Goal: Task Accomplishment & Management: Manage account settings

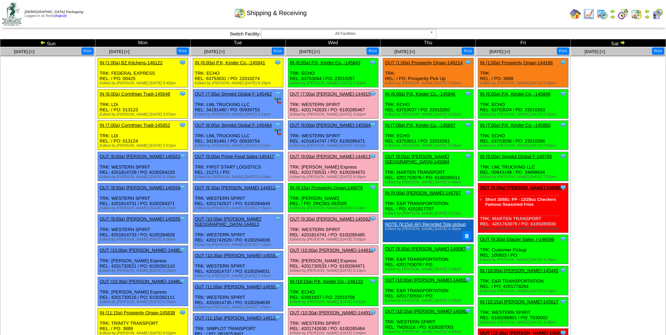
drag, startPoint x: 0, startPoint y: 0, endPoint x: 453, endPoint y: 19, distance: 453.7
click at [454, 19] on div "Shipping & Receiving" at bounding box center [270, 10] width 383 height 19
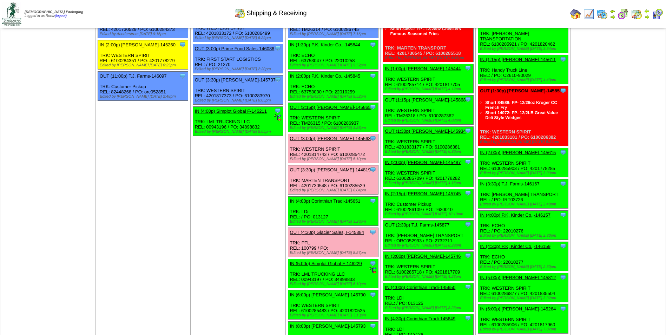
scroll to position [562, 0]
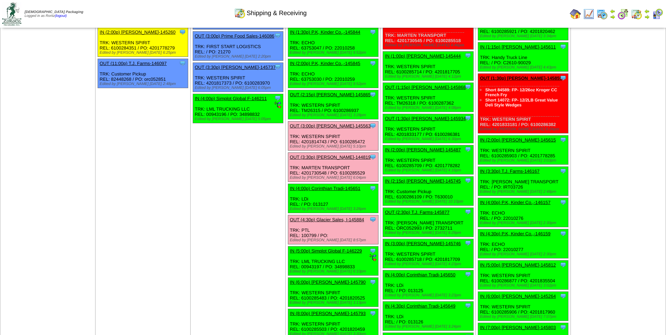
click at [648, 18] on img at bounding box center [647, 17] width 6 height 6
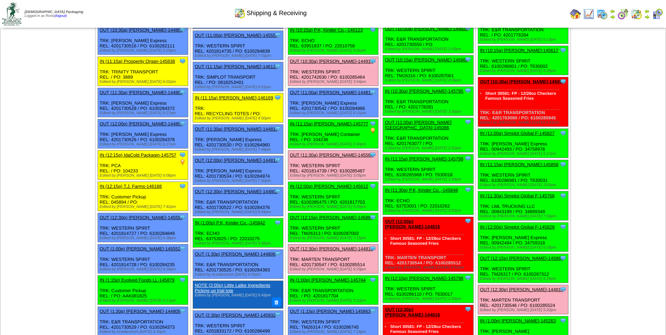
scroll to position [246, 0]
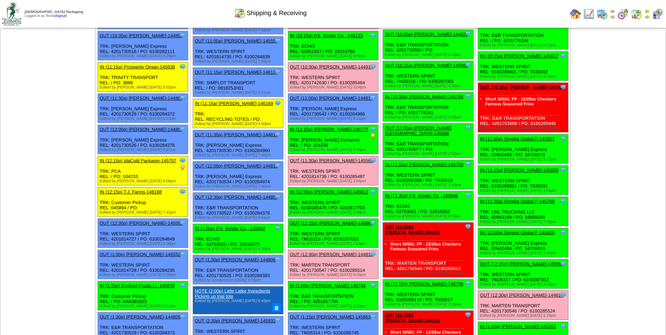
click at [647, 15] on img at bounding box center [647, 17] width 6 height 6
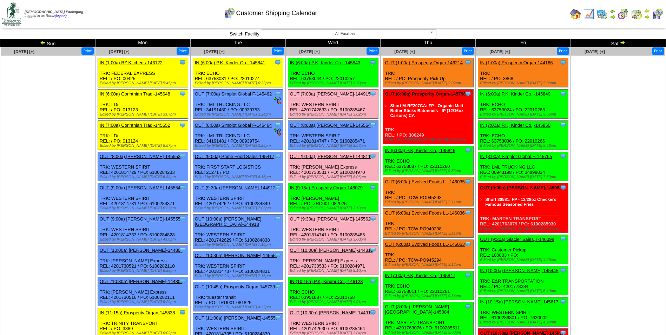
click at [519, 15] on td "Print All" at bounding box center [369, 14] width 396 height 26
click at [409, 52] on span "[DATE] [+]" at bounding box center [404, 51] width 20 height 5
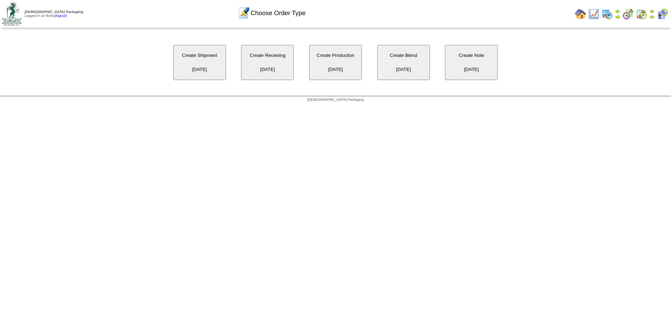
click at [262, 74] on button "Create Receiving 08/21/2025" at bounding box center [267, 62] width 53 height 35
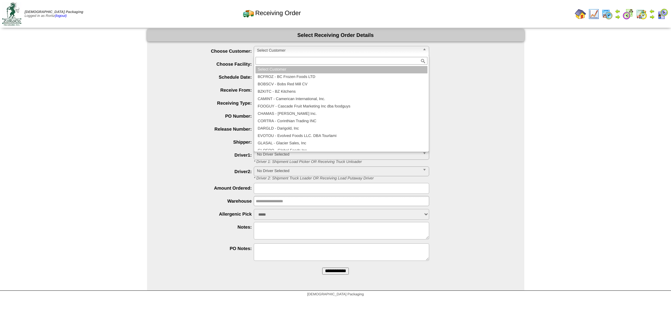
click at [331, 47] on span "Select Customer" at bounding box center [338, 50] width 163 height 8
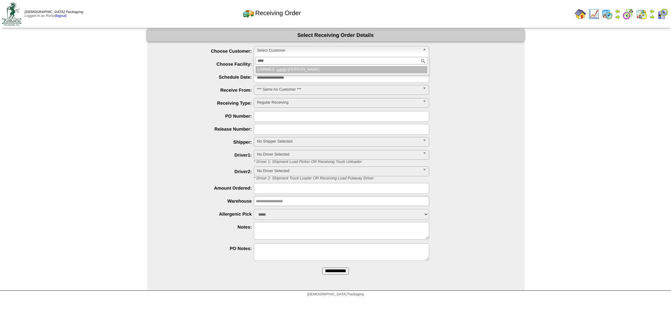
type input "****"
click at [311, 69] on li "LAMWES - Lamb -Weston" at bounding box center [342, 69] width 172 height 7
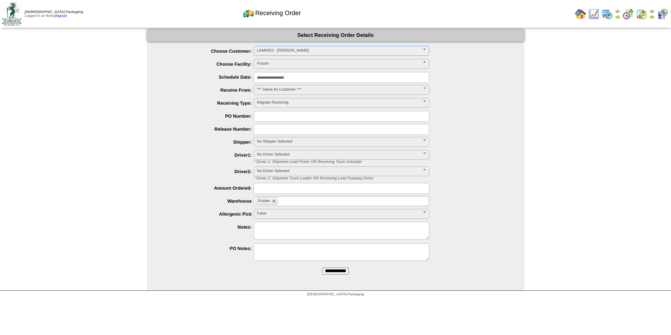
click at [285, 114] on input "text" at bounding box center [342, 116] width 176 height 11
paste input "**********"
type input "**********"
click at [336, 272] on input "**********" at bounding box center [335, 271] width 27 height 7
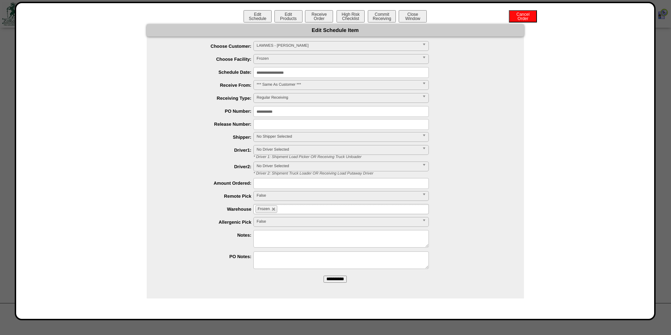
click at [335, 280] on input "**********" at bounding box center [335, 279] width 23 height 7
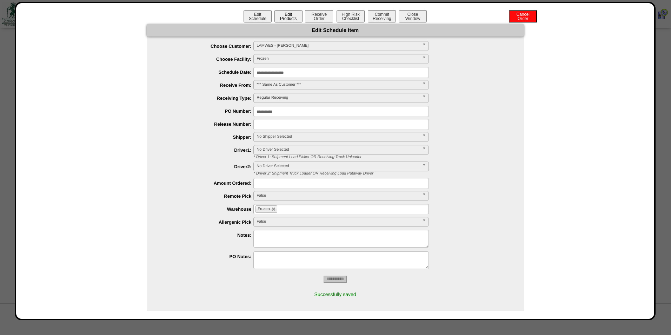
click at [291, 18] on button "Edit Products" at bounding box center [289, 16] width 28 height 12
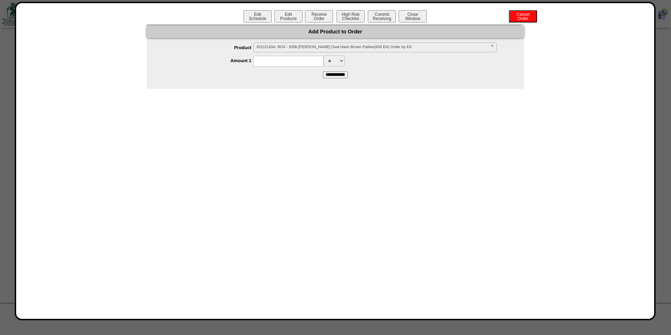
click at [286, 46] on span "KD12143A: BOX - 6/5lb Lamb Weston Oval Hash Brown Patties(600 EA) Order by EA" at bounding box center [372, 47] width 231 height 8
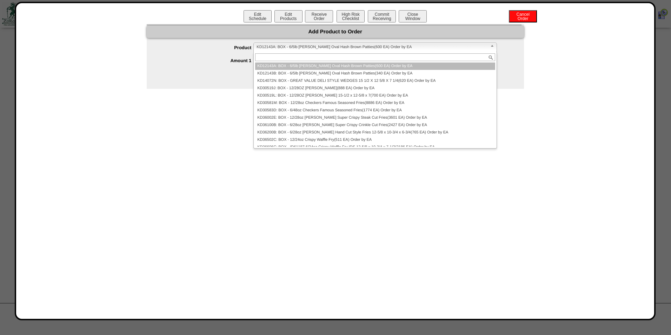
paste input "*******"
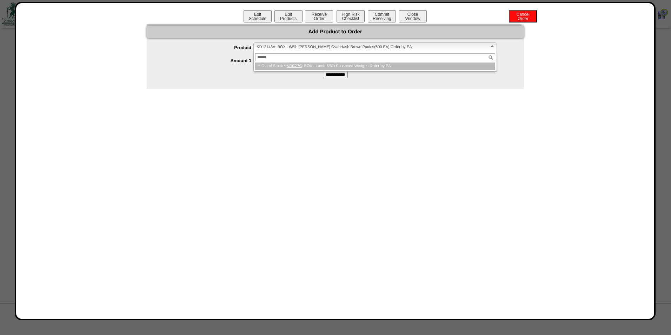
type input "******"
click at [297, 66] on em "KDC27C" at bounding box center [294, 66] width 15 height 4
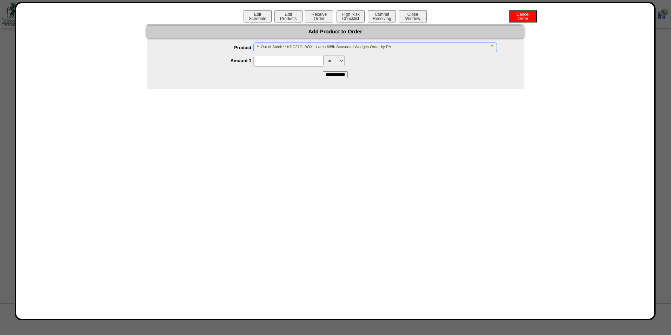
click at [301, 62] on input at bounding box center [289, 61] width 70 height 11
type input "****"
click at [334, 75] on input "**********" at bounding box center [335, 74] width 25 height 7
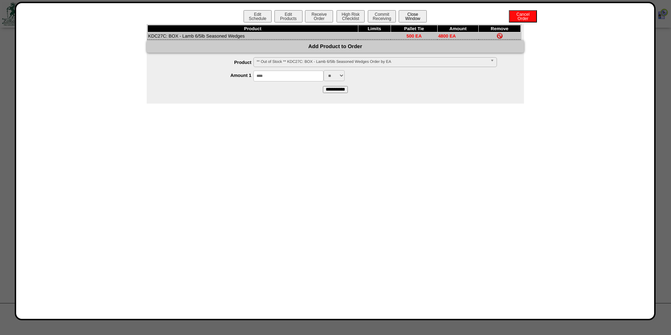
click at [413, 20] on button "Close Window" at bounding box center [413, 16] width 28 height 12
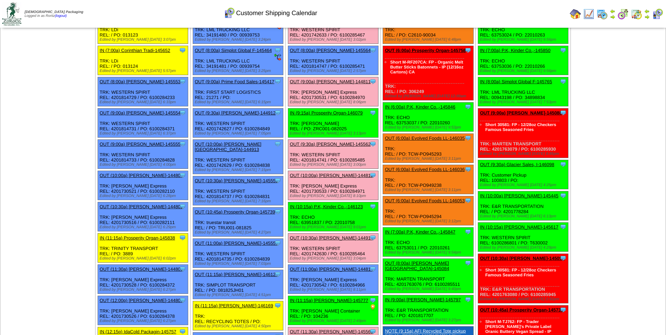
scroll to position [70, 0]
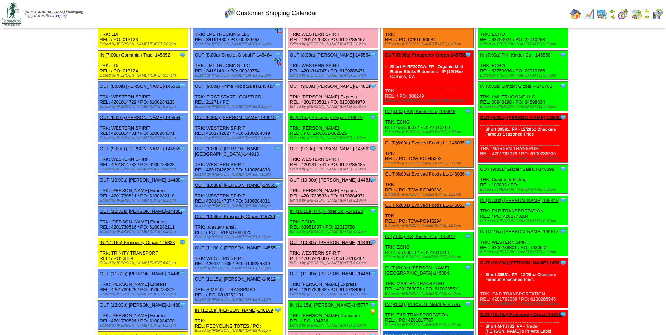
click at [505, 6] on td "Print All" at bounding box center [369, 14] width 396 height 26
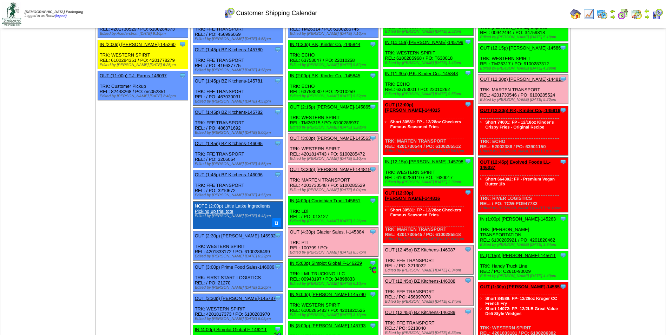
scroll to position [562, 0]
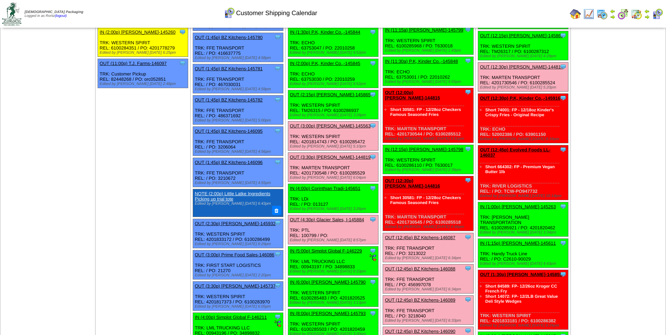
drag, startPoint x: 424, startPoint y: 7, endPoint x: 422, endPoint y: 11, distance: 4.4
click at [424, 9] on div "Customer Shipping Calendar" at bounding box center [270, 10] width 383 height 19
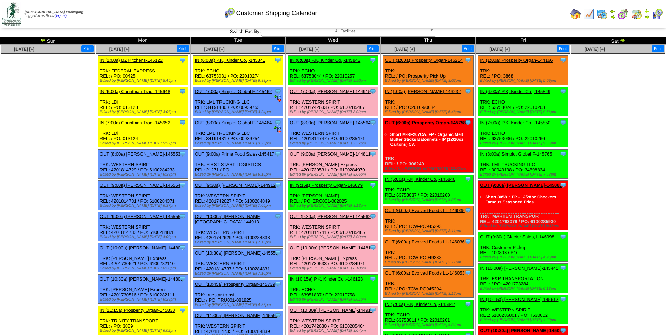
scroll to position [0, 0]
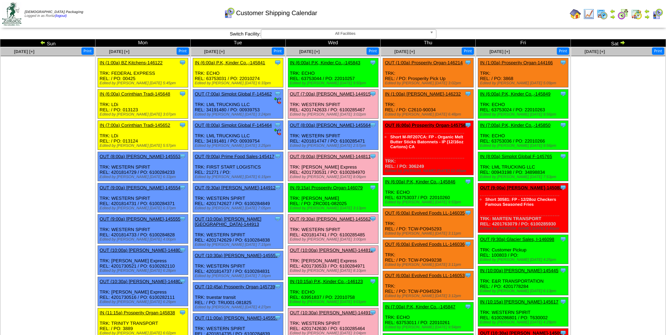
click at [318, 219] on link "OUT (9:30a) [PERSON_NAME]-145562" at bounding box center [330, 218] width 81 height 5
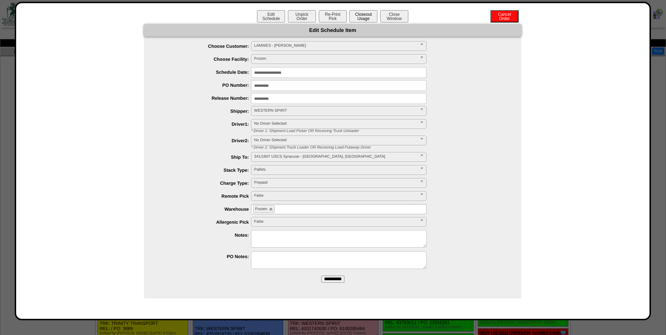
click at [358, 20] on button "Closeout Usage" at bounding box center [363, 16] width 28 height 12
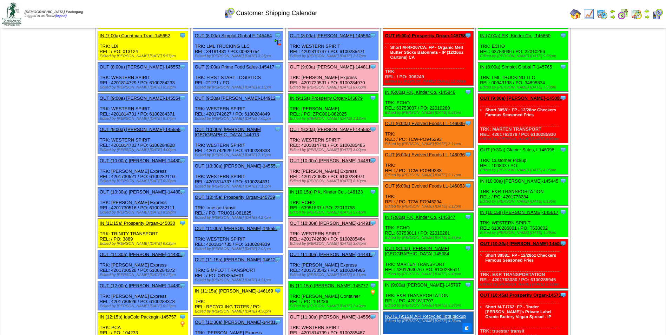
scroll to position [105, 0]
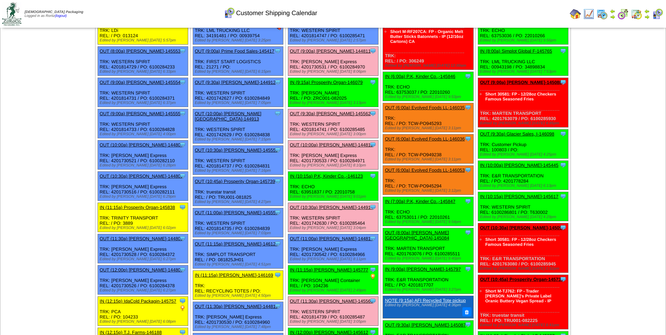
click at [338, 207] on link "OUT (10:30a) [PERSON_NAME]-144914" at bounding box center [331, 207] width 83 height 5
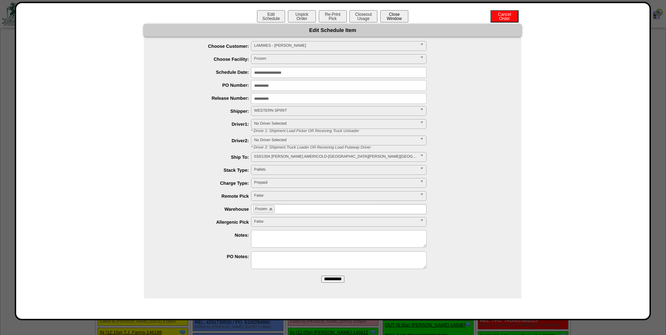
click at [393, 18] on button "Close Window" at bounding box center [394, 16] width 28 height 12
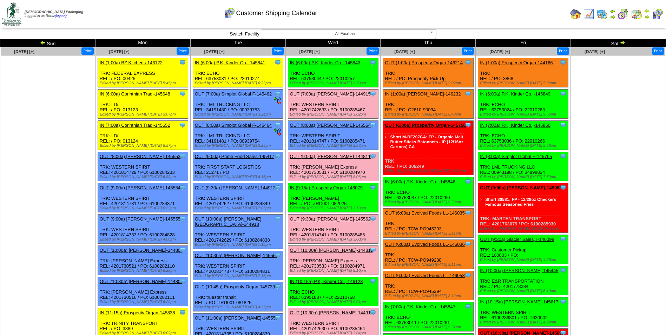
click at [304, 217] on link "OUT (9:30a) [PERSON_NAME]-145562" at bounding box center [330, 218] width 81 height 5
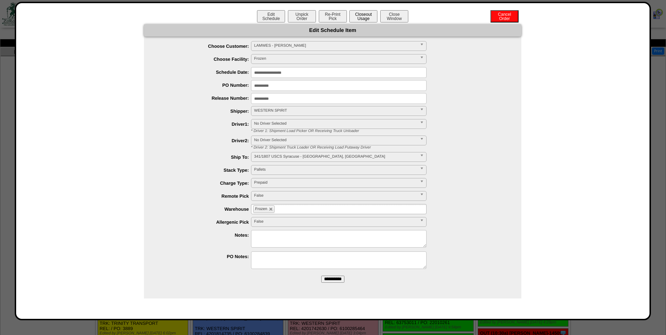
click at [364, 14] on button "Closeout Usage" at bounding box center [363, 16] width 28 height 12
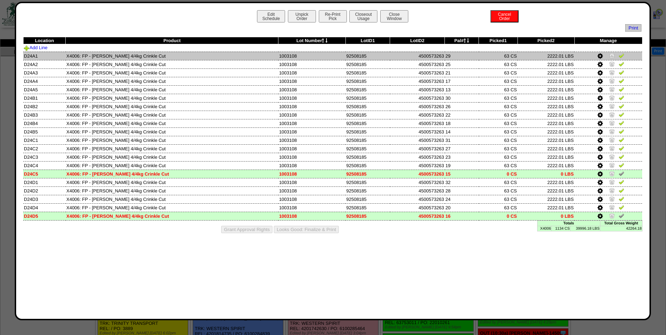
click at [623, 53] on img at bounding box center [622, 56] width 6 height 6
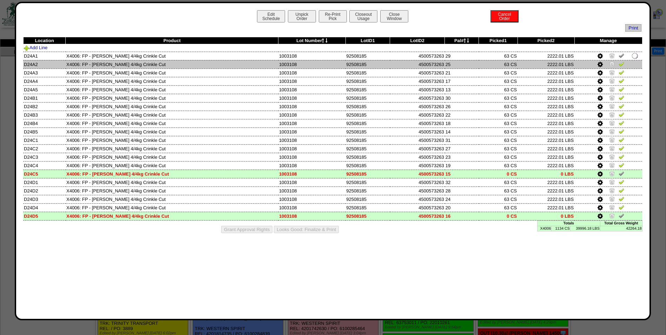
click at [624, 64] on td at bounding box center [608, 64] width 68 height 8
click at [621, 64] on img at bounding box center [622, 64] width 6 height 6
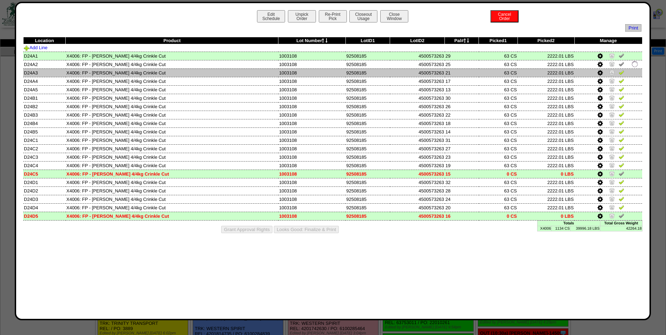
click at [621, 73] on img at bounding box center [622, 73] width 6 height 6
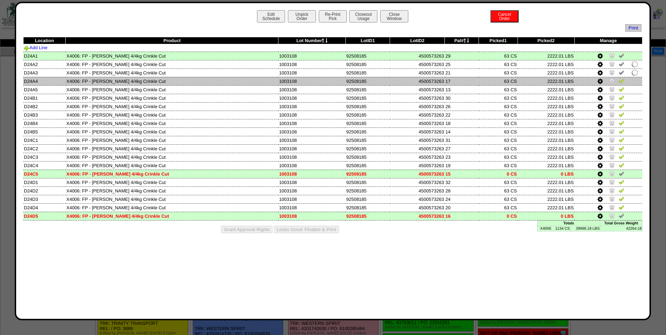
click at [620, 82] on img at bounding box center [622, 81] width 6 height 6
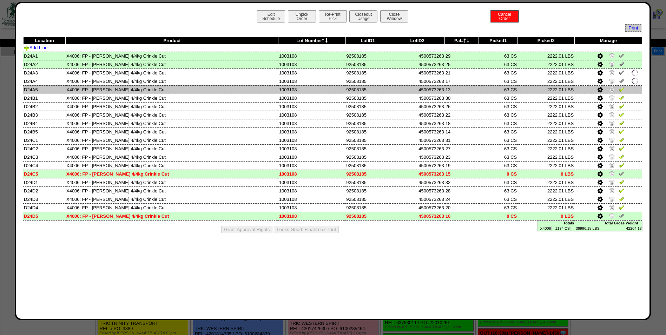
click at [621, 90] on img at bounding box center [622, 89] width 6 height 6
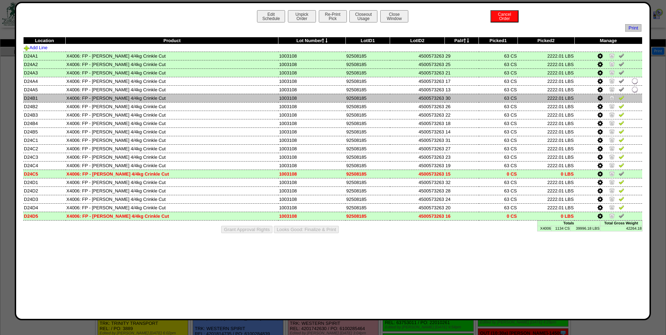
click at [622, 98] on img at bounding box center [622, 98] width 6 height 6
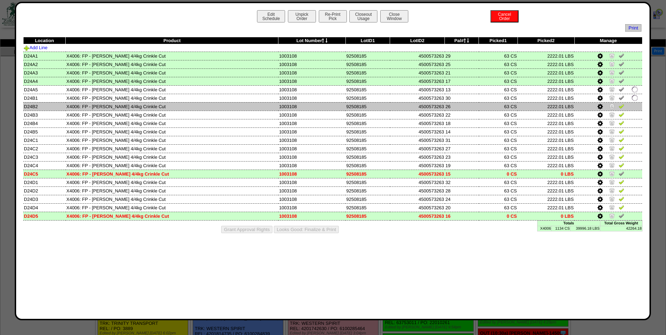
click at [621, 107] on img at bounding box center [622, 106] width 6 height 6
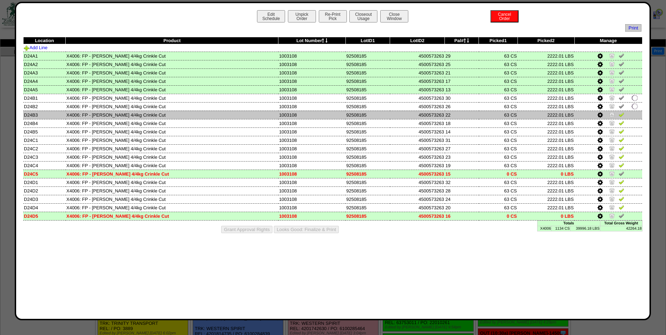
click at [621, 114] on img at bounding box center [622, 115] width 6 height 6
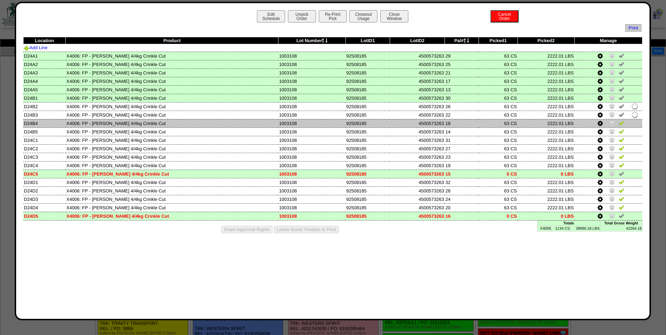
click at [621, 122] on img at bounding box center [622, 123] width 6 height 6
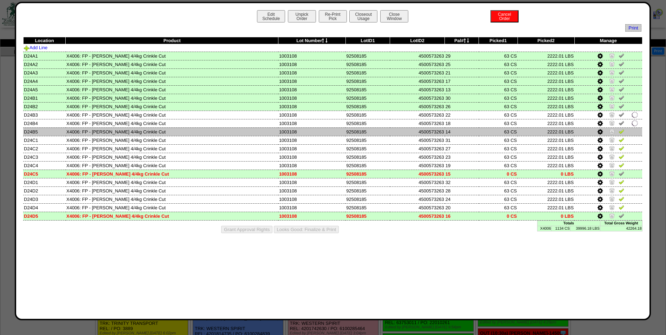
click at [620, 131] on img at bounding box center [622, 132] width 6 height 6
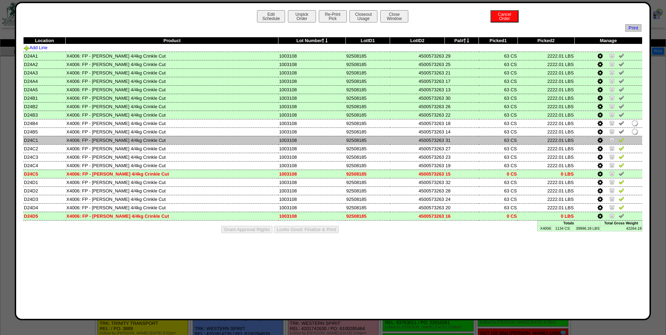
click at [621, 141] on img at bounding box center [622, 140] width 6 height 6
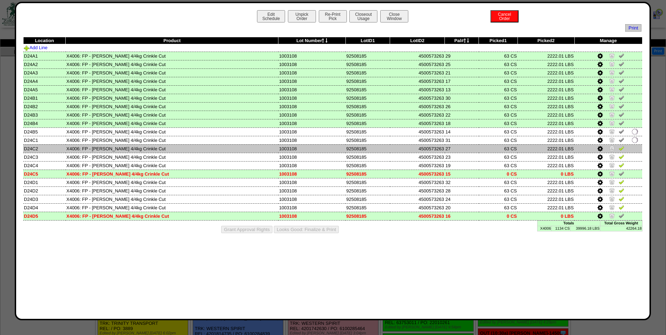
click at [621, 148] on img at bounding box center [622, 148] width 6 height 6
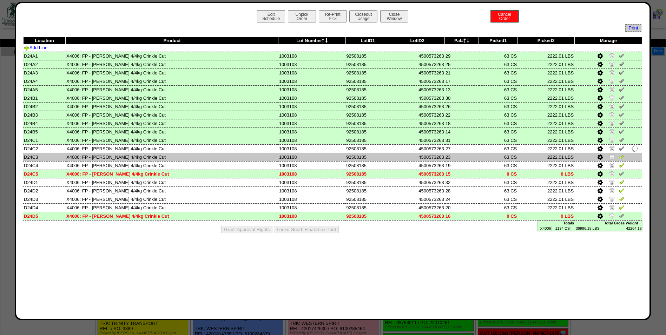
click at [622, 157] on img at bounding box center [622, 157] width 6 height 6
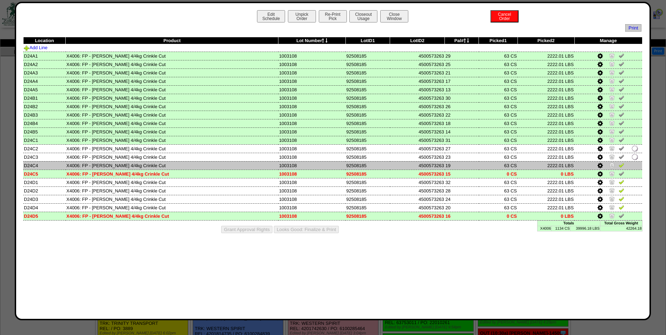
click at [621, 167] on img at bounding box center [622, 165] width 6 height 6
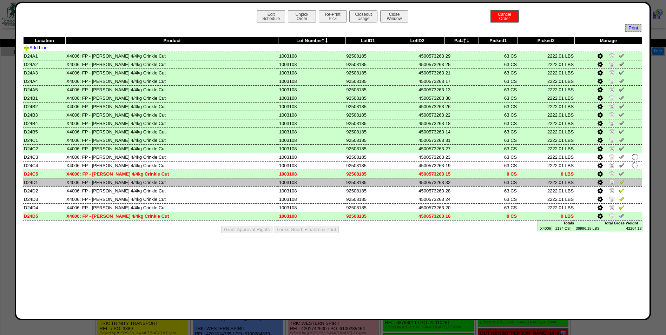
click at [621, 182] on img at bounding box center [622, 182] width 6 height 6
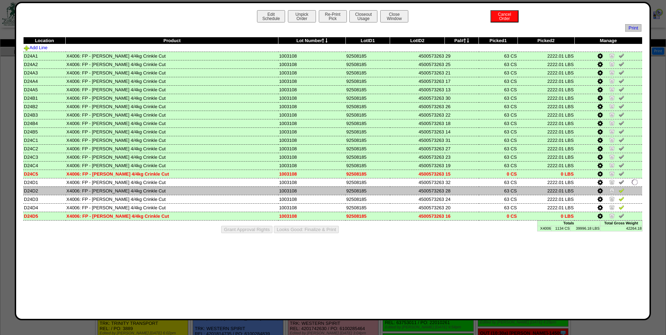
click at [621, 190] on img at bounding box center [622, 190] width 6 height 6
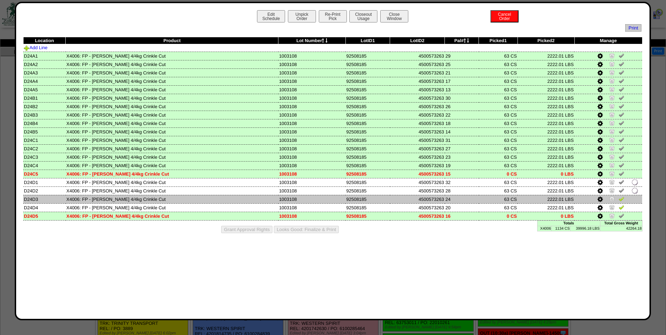
click at [622, 198] on img at bounding box center [622, 199] width 6 height 6
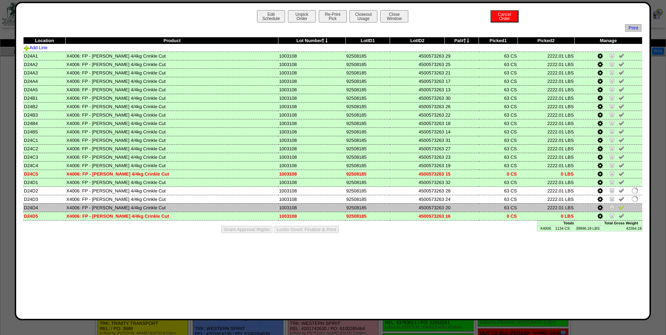
click at [620, 206] on img at bounding box center [622, 207] width 6 height 6
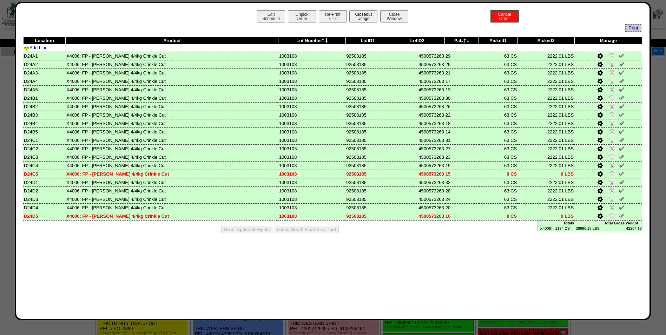
click at [356, 19] on button "Closeout Usage" at bounding box center [363, 16] width 28 height 12
click at [295, 230] on button "Looks Good: Finalize & Print" at bounding box center [306, 229] width 65 height 7
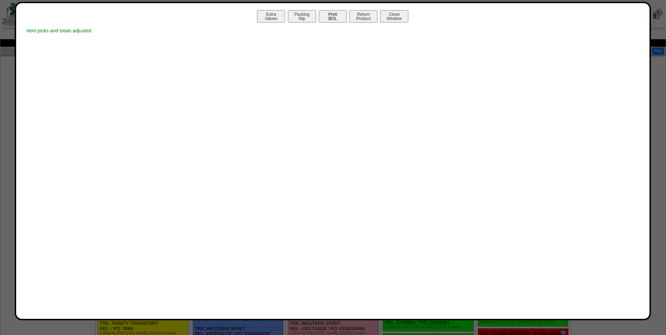
click at [337, 19] on button "Print BOL" at bounding box center [333, 16] width 28 height 12
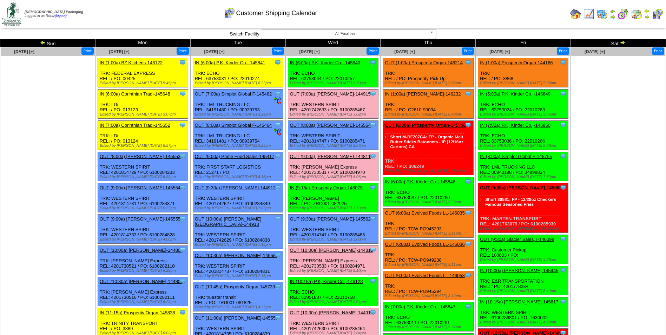
click at [321, 218] on link "OUT (9:30a) [PERSON_NAME]-145562" at bounding box center [330, 218] width 81 height 5
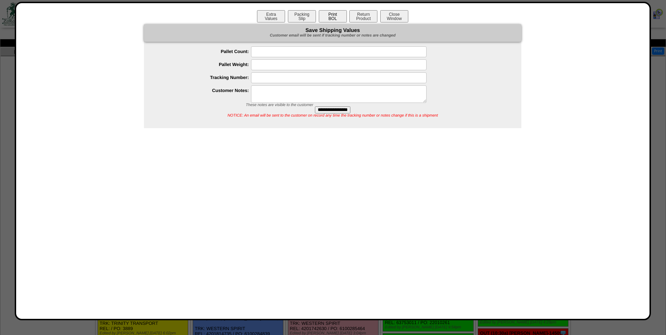
click at [334, 18] on button "Print BOL" at bounding box center [333, 16] width 28 height 12
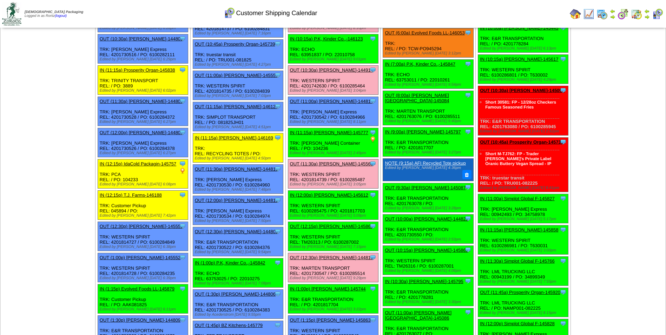
scroll to position [281, 0]
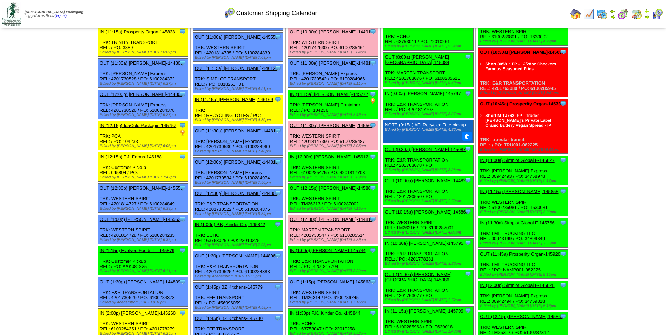
click at [320, 188] on link "OUT (12:15p) [PERSON_NAME]-145864" at bounding box center [331, 187] width 83 height 5
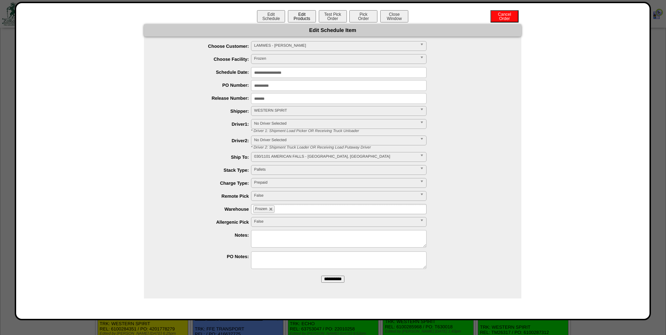
click at [296, 17] on button "Edit Products" at bounding box center [302, 16] width 28 height 12
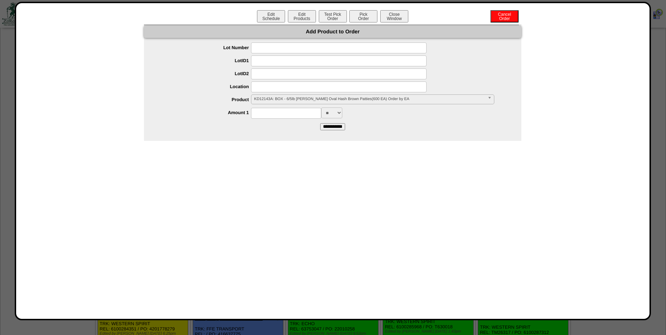
click at [319, 100] on span "KD12143A: BOX - 6/5lb [PERSON_NAME] Oval Hash Brown Patties(600 EA) Order by EA" at bounding box center [369, 99] width 231 height 8
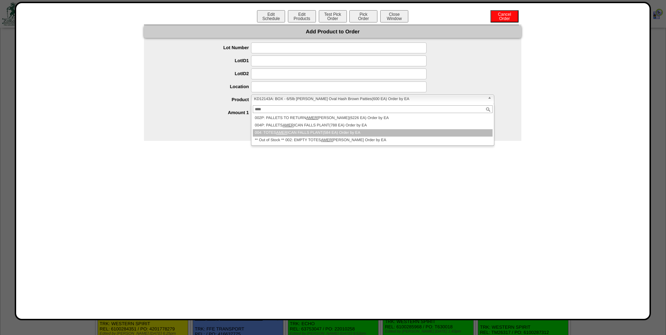
type input "****"
click at [283, 130] on li "004: TOTES AMER ICAN FALLS PLANT(584 EA) Order by EA" at bounding box center [373, 132] width 240 height 7
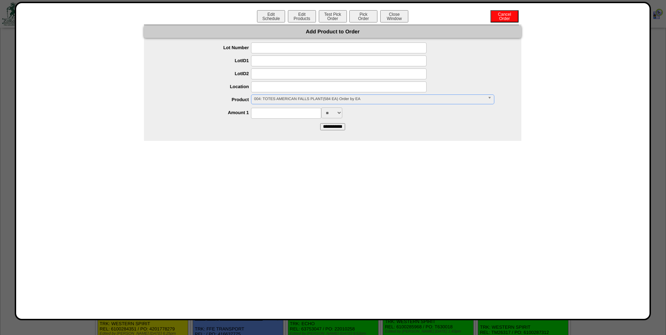
click at [280, 114] on input at bounding box center [286, 113] width 70 height 11
type input "***"
click at [323, 129] on input "**********" at bounding box center [332, 126] width 25 height 7
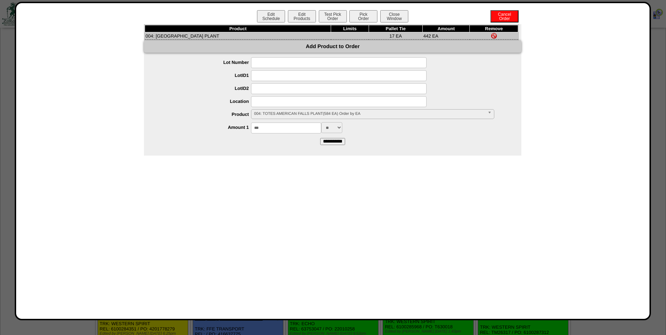
click at [297, 113] on span "004: TOTES AMERICAN FALLS PLANT(584 EA) Order by EA" at bounding box center [369, 114] width 231 height 8
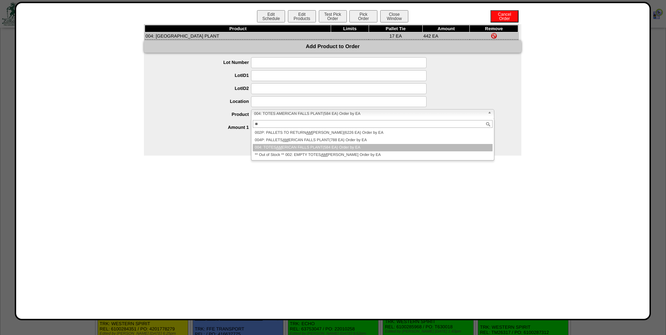
scroll to position [0, 0]
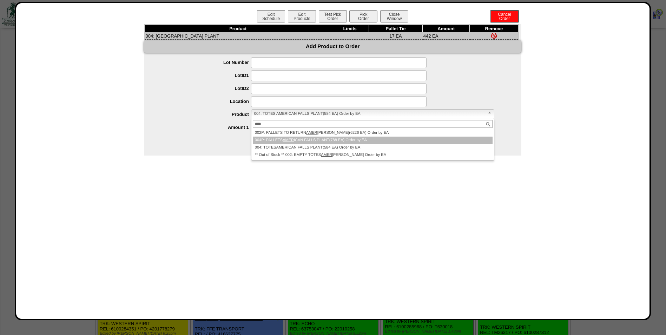
type input "****"
click at [292, 137] on li "004P: PALLETS AMER ICAN FALLS PLANT(788 EA) Order by EA" at bounding box center [373, 140] width 240 height 7
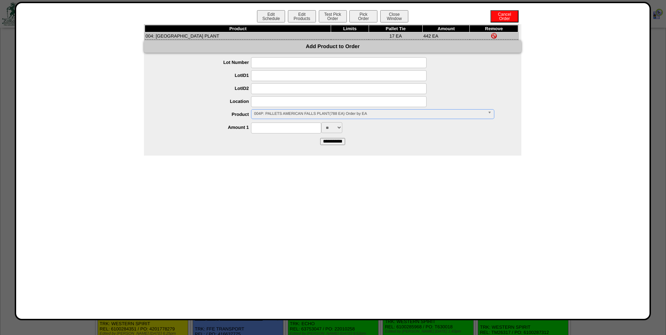
click at [292, 129] on input at bounding box center [286, 128] width 70 height 11
type input "**"
drag, startPoint x: 415, startPoint y: 143, endPoint x: 401, endPoint y: 139, distance: 14.6
click at [415, 143] on form "**********" at bounding box center [332, 100] width 377 height 87
click at [326, 139] on input "**********" at bounding box center [332, 141] width 25 height 7
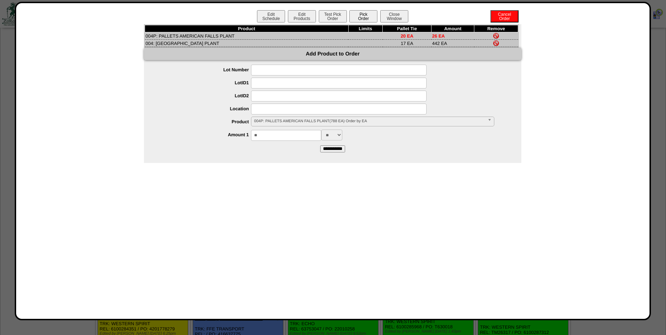
click at [363, 13] on button "Pick Order" at bounding box center [363, 16] width 28 height 12
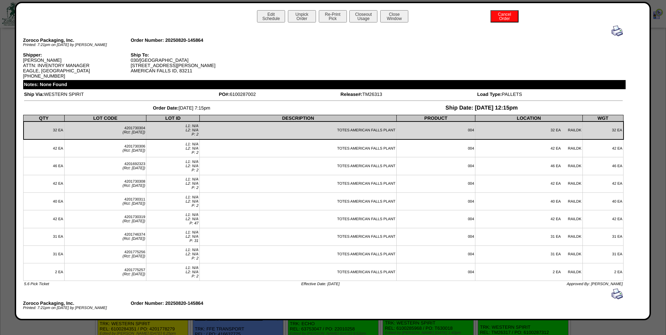
click at [617, 29] on img at bounding box center [617, 30] width 11 height 11
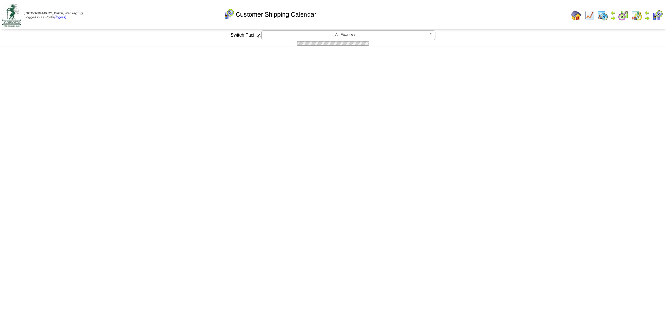
scroll to position [281, 0]
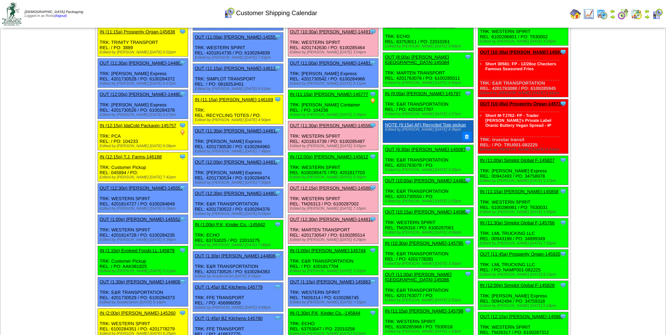
click at [314, 187] on link "OUT (12:15p) [PERSON_NAME]-145864" at bounding box center [331, 187] width 83 height 5
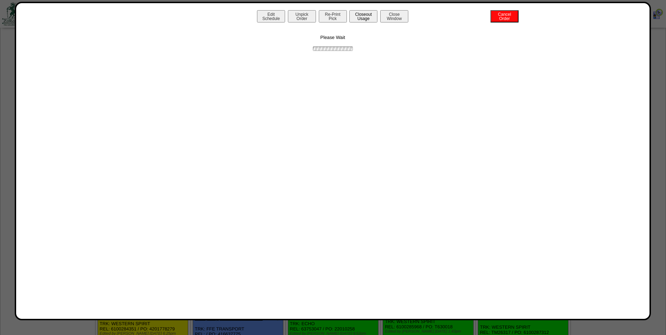
click at [363, 21] on button "Closeout Usage" at bounding box center [363, 16] width 28 height 12
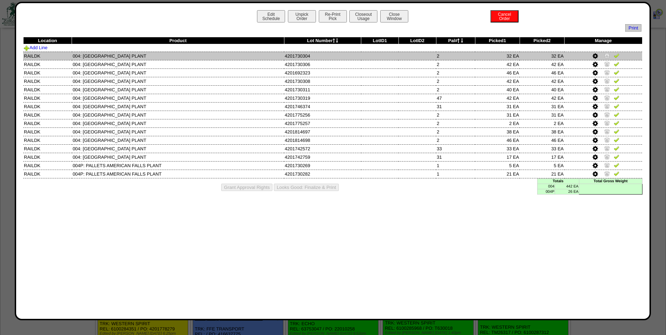
click at [616, 56] on img at bounding box center [617, 56] width 6 height 6
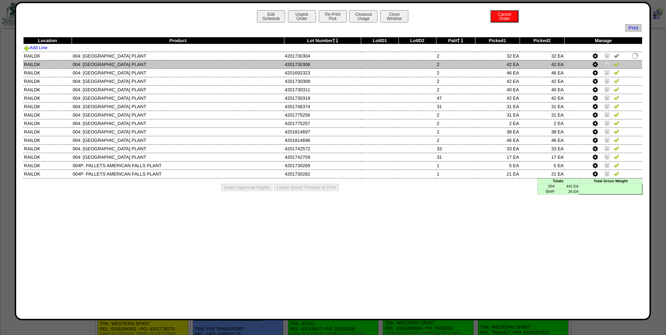
click at [617, 65] on img at bounding box center [617, 64] width 6 height 6
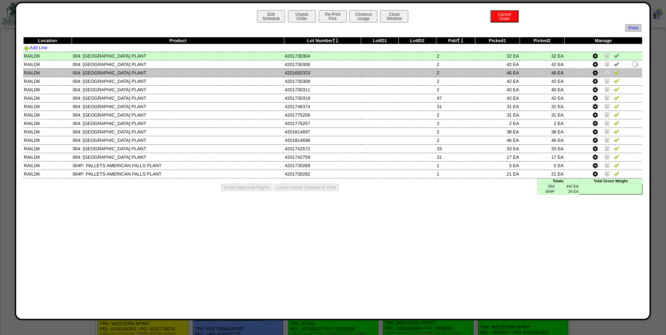
click at [615, 72] on img at bounding box center [617, 73] width 6 height 6
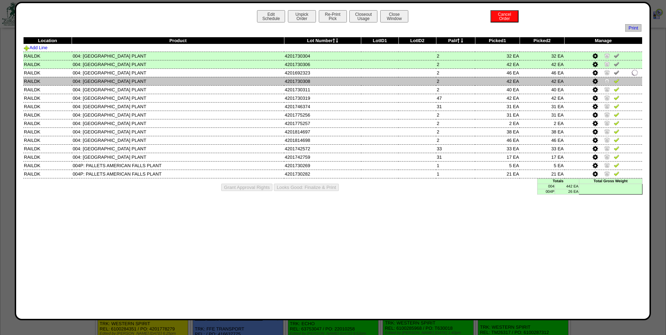
click at [618, 79] on img at bounding box center [617, 81] width 6 height 6
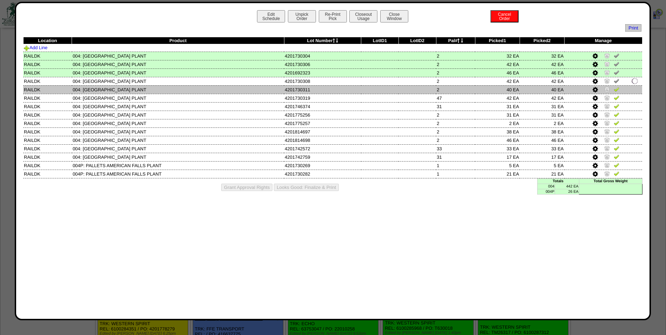
click at [617, 88] on img at bounding box center [617, 89] width 6 height 6
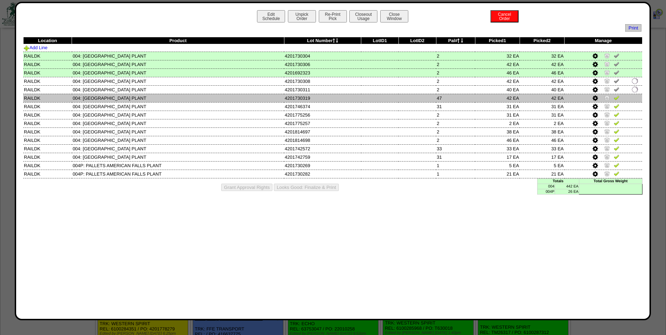
click at [617, 97] on img at bounding box center [617, 98] width 6 height 6
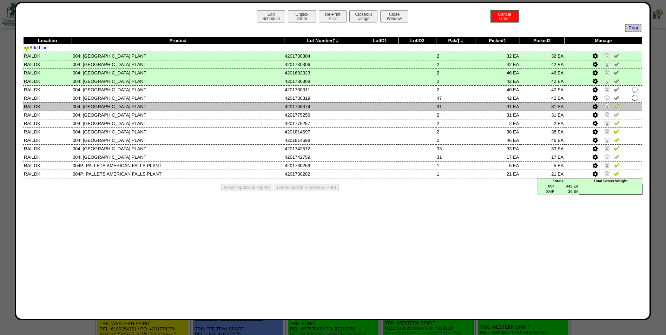
click at [617, 105] on img at bounding box center [617, 106] width 6 height 6
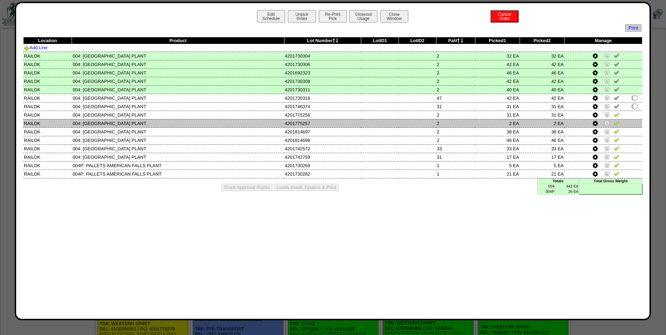
drag, startPoint x: 617, startPoint y: 115, endPoint x: 617, endPoint y: 119, distance: 4.6
click at [617, 115] on img at bounding box center [617, 115] width 6 height 6
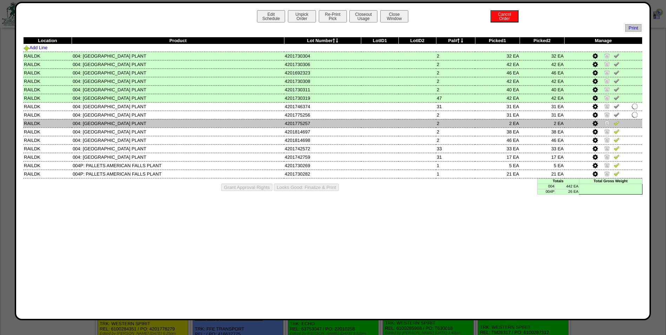
click at [617, 123] on img at bounding box center [617, 123] width 6 height 6
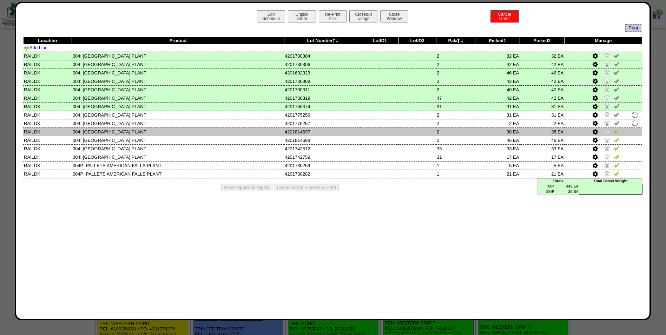
click at [615, 132] on img at bounding box center [617, 132] width 6 height 6
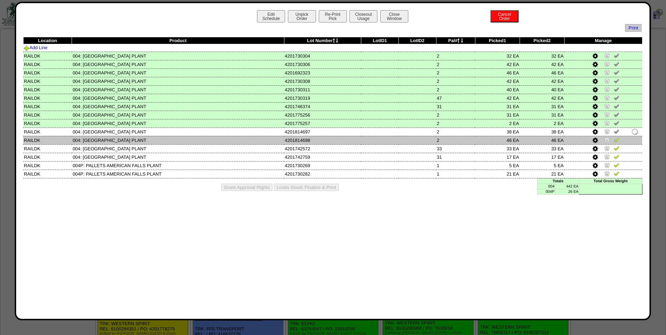
click at [618, 140] on img at bounding box center [617, 140] width 6 height 6
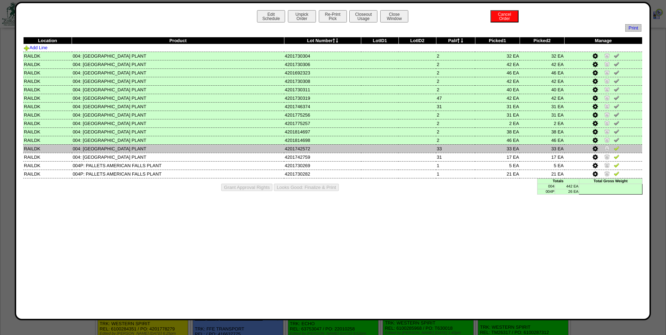
click at [617, 147] on img at bounding box center [617, 148] width 6 height 6
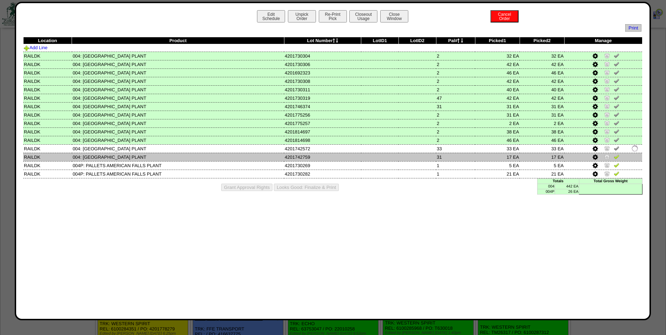
click at [616, 157] on img at bounding box center [617, 157] width 6 height 6
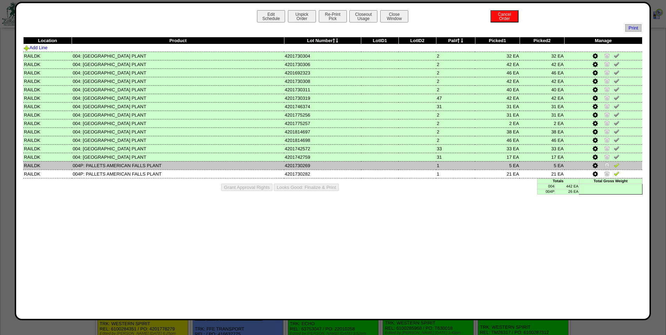
click at [617, 166] on img at bounding box center [617, 165] width 6 height 6
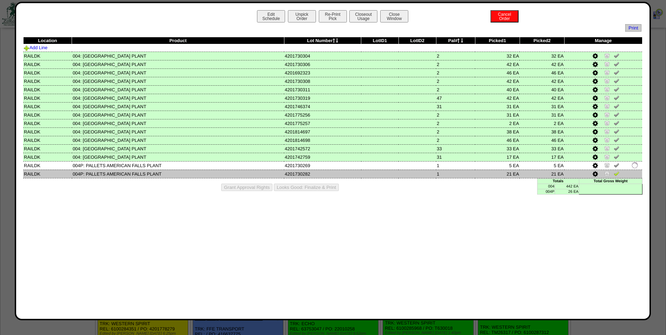
click at [616, 175] on img at bounding box center [617, 174] width 6 height 6
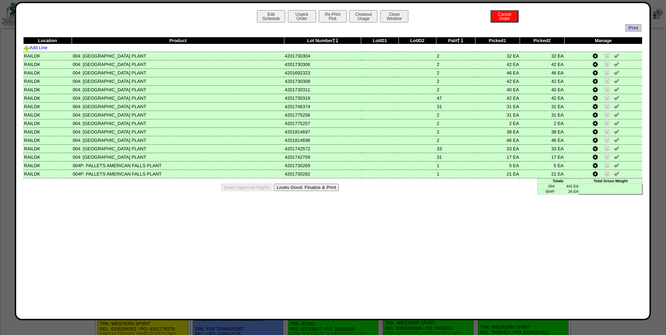
click at [299, 185] on button "Looks Good: Finalize & Print" at bounding box center [306, 187] width 65 height 7
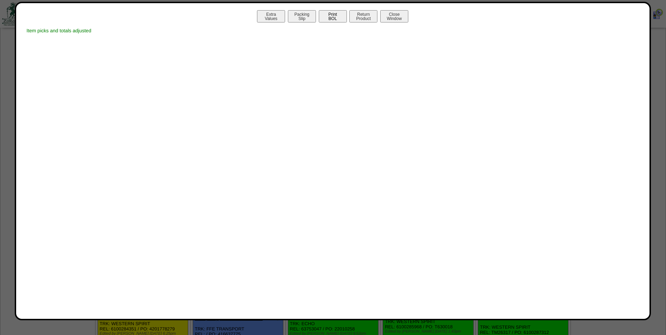
click at [339, 20] on button "Print BOL" at bounding box center [333, 16] width 28 height 12
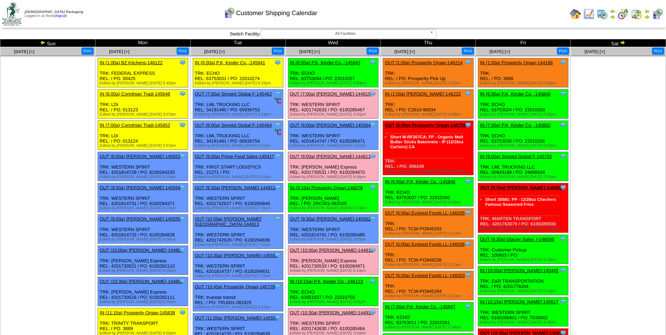
click at [339, 157] on link "OUT (9:00a) [PERSON_NAME]-144811" at bounding box center [330, 156] width 81 height 5
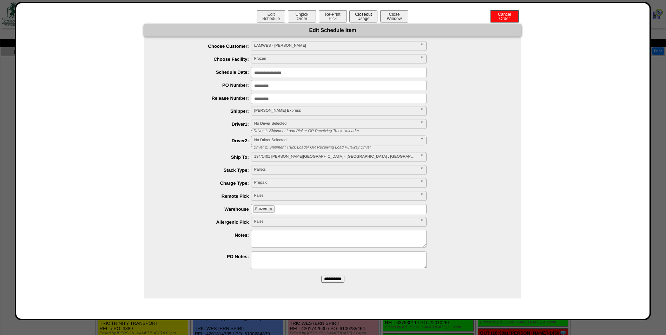
click at [363, 18] on button "Closeout Usage" at bounding box center [363, 16] width 28 height 12
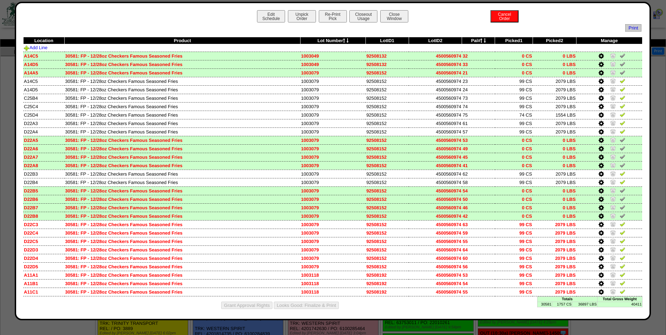
scroll to position [2, 0]
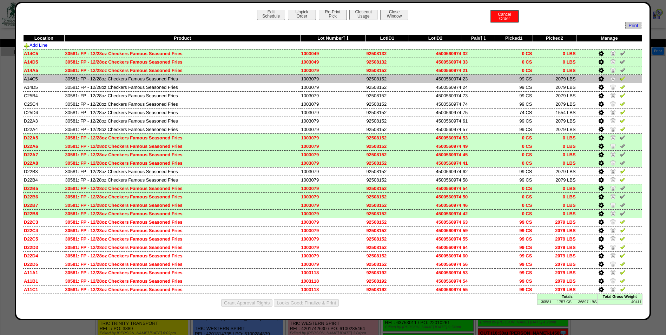
click at [620, 79] on img at bounding box center [623, 78] width 6 height 6
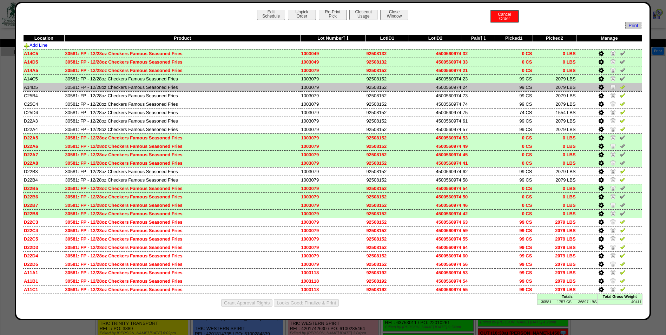
click at [620, 85] on img at bounding box center [623, 87] width 6 height 6
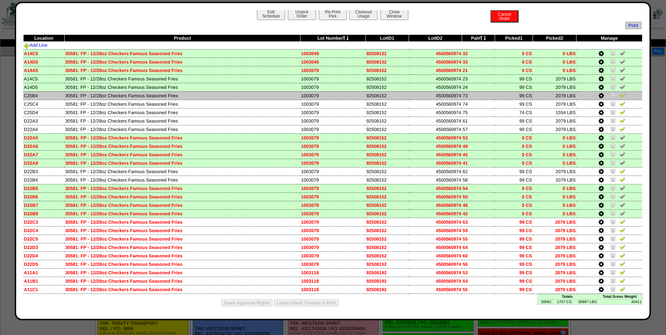
click at [620, 95] on img at bounding box center [623, 95] width 6 height 6
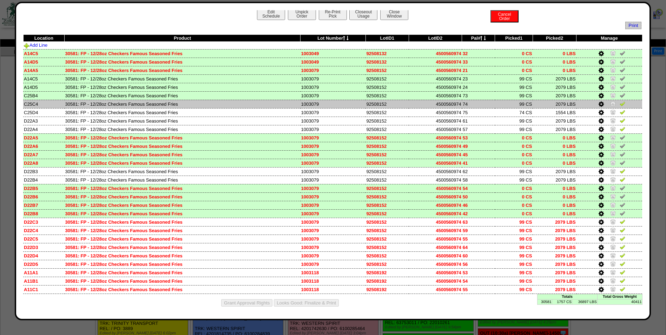
click at [620, 101] on img at bounding box center [623, 104] width 6 height 6
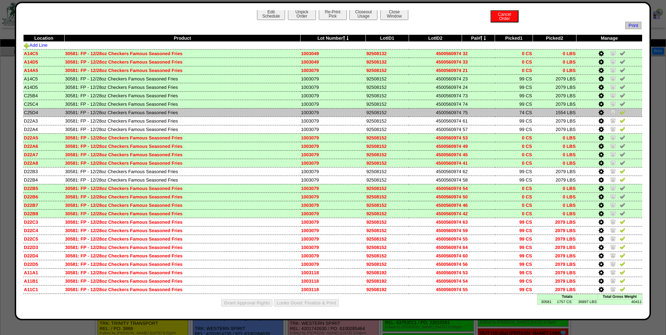
click at [620, 112] on img at bounding box center [623, 112] width 6 height 6
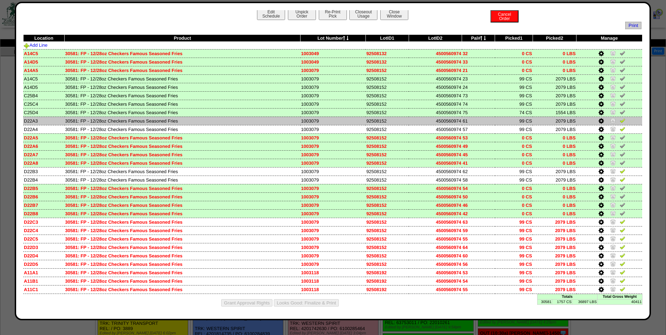
click at [620, 119] on img at bounding box center [623, 121] width 6 height 6
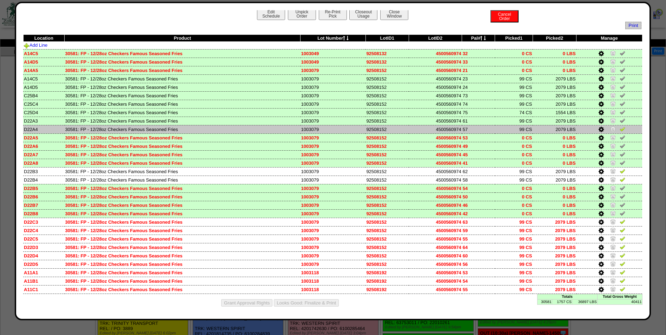
click at [620, 127] on img at bounding box center [623, 129] width 6 height 6
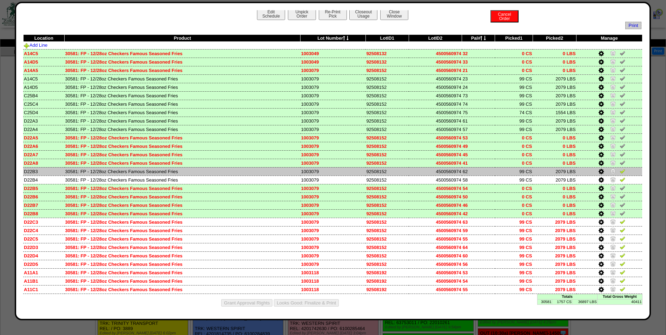
click at [620, 169] on img at bounding box center [623, 171] width 6 height 6
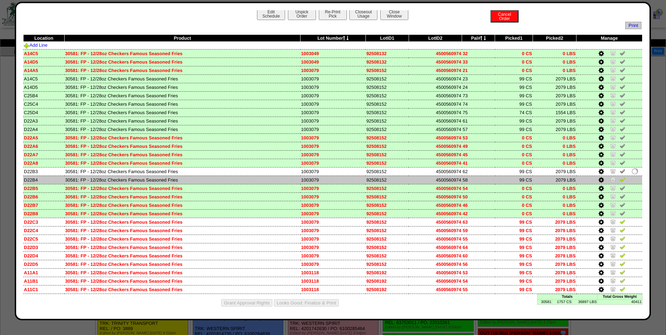
click at [620, 178] on img at bounding box center [623, 180] width 6 height 6
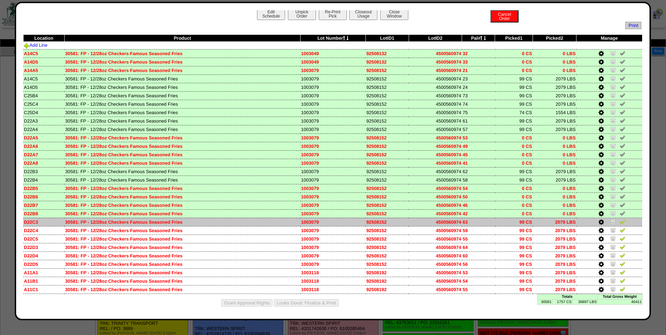
click at [620, 221] on img at bounding box center [623, 222] width 6 height 6
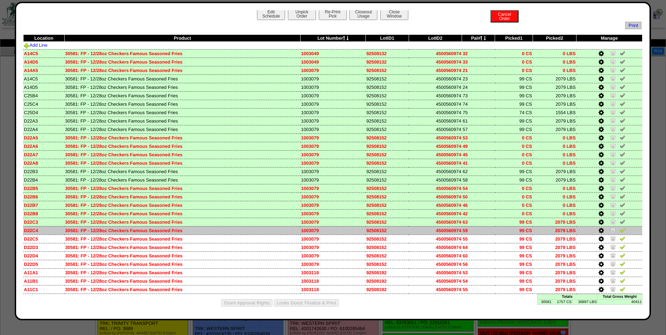
click at [620, 230] on img at bounding box center [623, 230] width 6 height 6
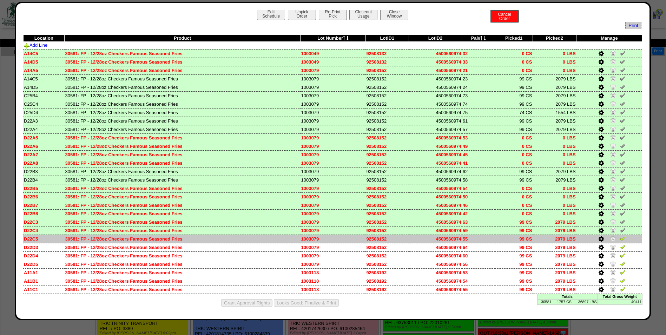
click at [620, 237] on img at bounding box center [623, 239] width 6 height 6
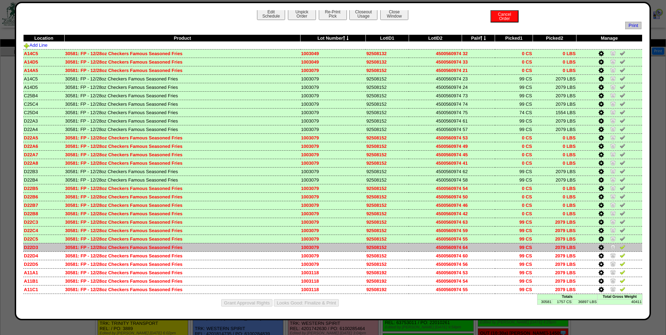
click at [620, 245] on img at bounding box center [623, 247] width 6 height 6
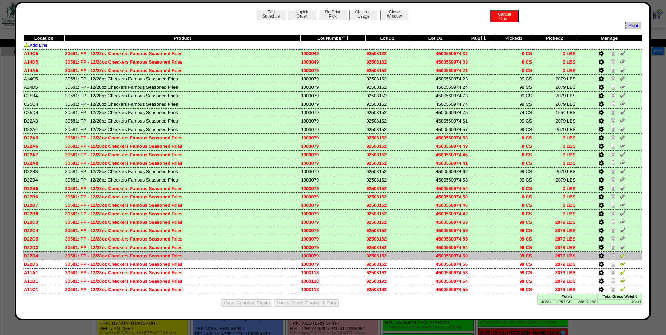
click at [620, 254] on img at bounding box center [623, 255] width 6 height 6
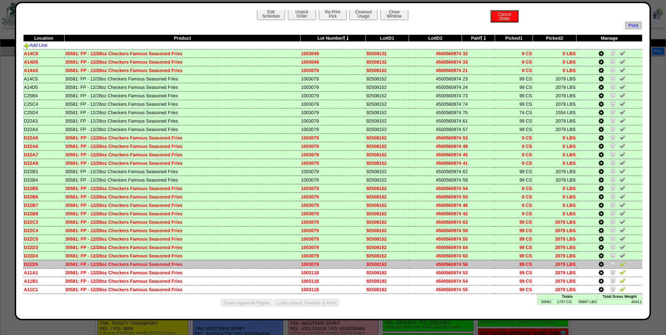
click at [620, 262] on img at bounding box center [623, 264] width 6 height 6
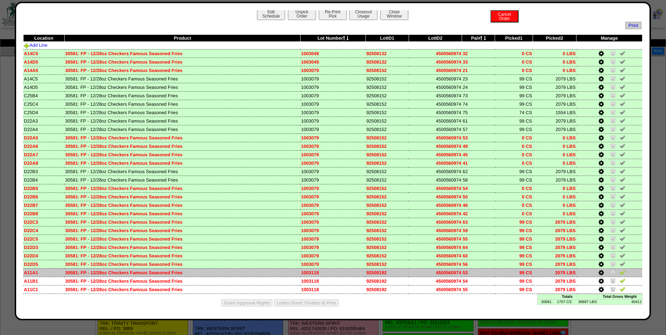
click at [620, 270] on img at bounding box center [623, 272] width 6 height 6
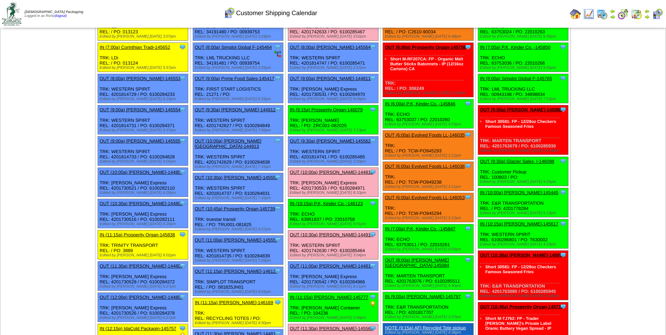
scroll to position [35, 0]
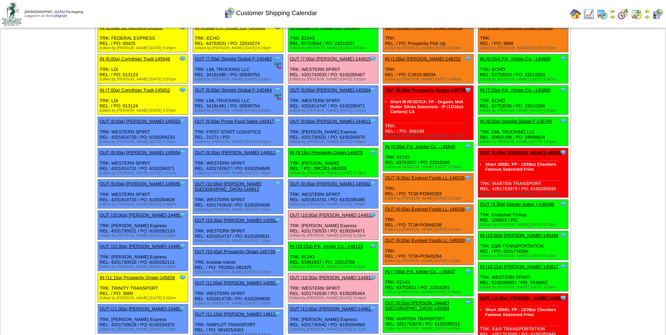
drag, startPoint x: 436, startPoint y: 74, endPoint x: 409, endPoint y: 73, distance: 26.4
click at [409, 73] on div "Clone Item IN (1:00a) Lamb-Weston-146232 Lamb-Weston ScheduleID: 146232 4800 EA…" at bounding box center [428, 68] width 90 height 29
copy div "C2610-90034"
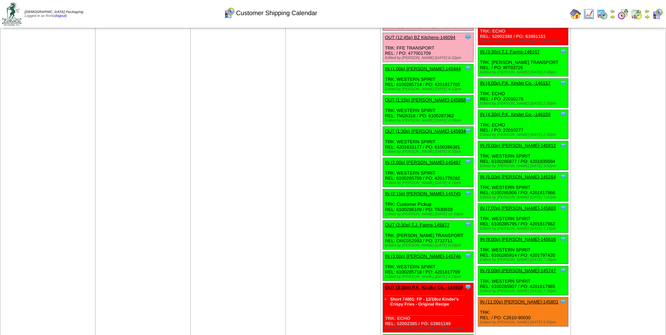
scroll to position [1088, 0]
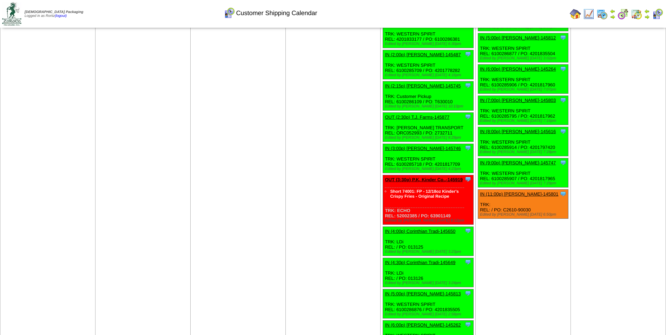
drag, startPoint x: 531, startPoint y: 205, endPoint x: 503, endPoint y: 206, distance: 27.8
click at [503, 206] on div "Clone Item IN (11:00p) Lamb-Weston-145801 Lamb-Weston ScheduleID: 145801 2700 E…" at bounding box center [523, 204] width 90 height 29
drag, startPoint x: 503, startPoint y: 206, endPoint x: 511, endPoint y: 204, distance: 7.8
copy div "C2610-90030"
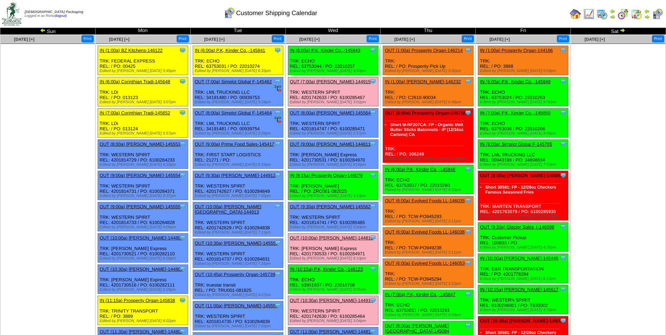
scroll to position [0, 0]
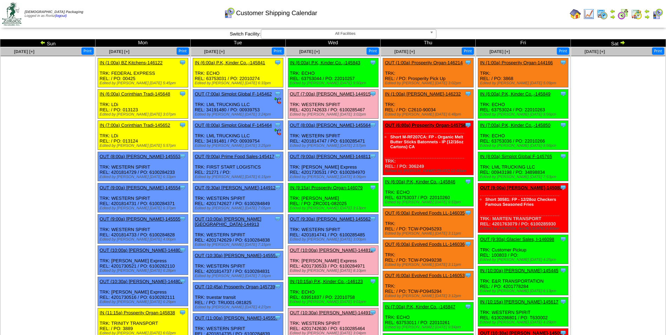
click at [356, 11] on div "Customer Shipping Calendar" at bounding box center [270, 10] width 383 height 19
click at [622, 43] on img at bounding box center [623, 43] width 6 height 6
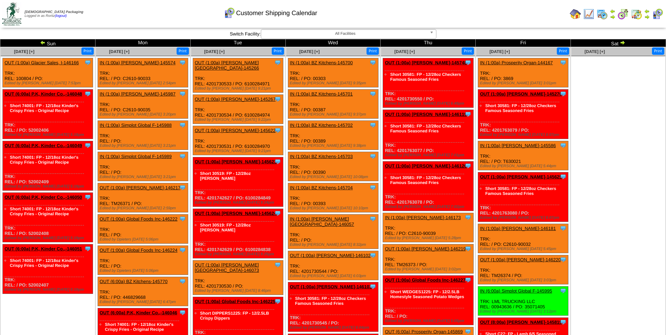
click at [507, 19] on td "Print All" at bounding box center [369, 14] width 396 height 26
click at [27, 78] on div "Clone Item OUT (1:00a) Glacier Sales, I-146166 Glacier Sales, Inc ScheduleID: 1…" at bounding box center [48, 72] width 90 height 29
copy div "100804"
click at [43, 41] on img at bounding box center [43, 43] width 6 height 6
